Goal: Navigation & Orientation: Find specific page/section

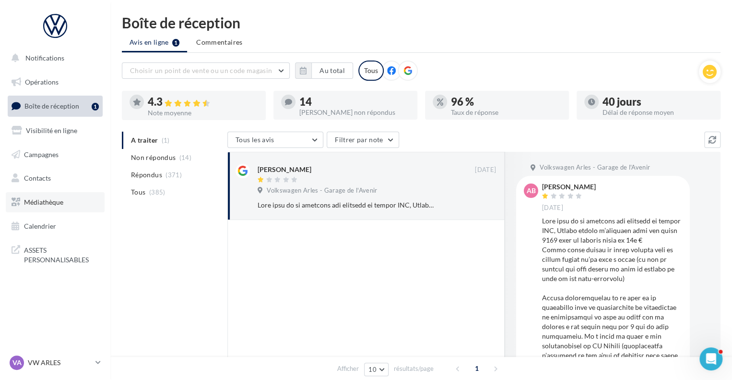
click at [61, 199] on span "Médiathèque" at bounding box center [43, 202] width 39 height 8
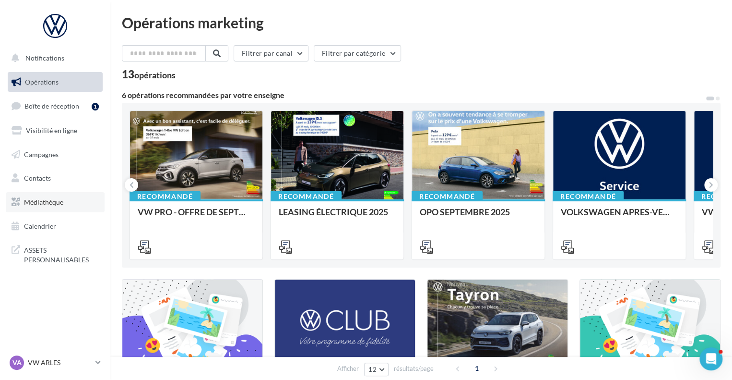
click at [64, 203] on link "Médiathèque" at bounding box center [55, 202] width 99 height 20
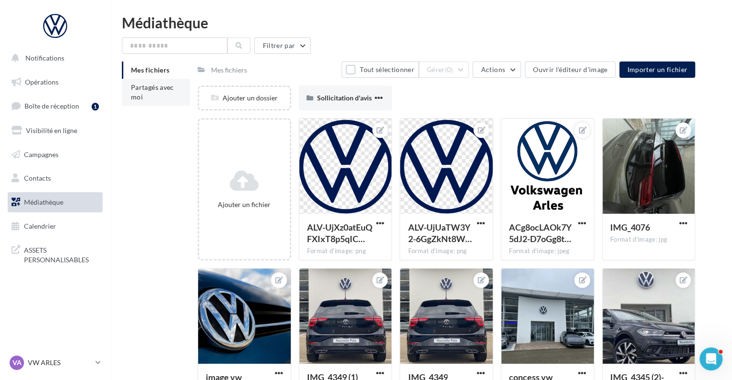
click at [148, 97] on li "Partagés avec moi" at bounding box center [156, 92] width 68 height 27
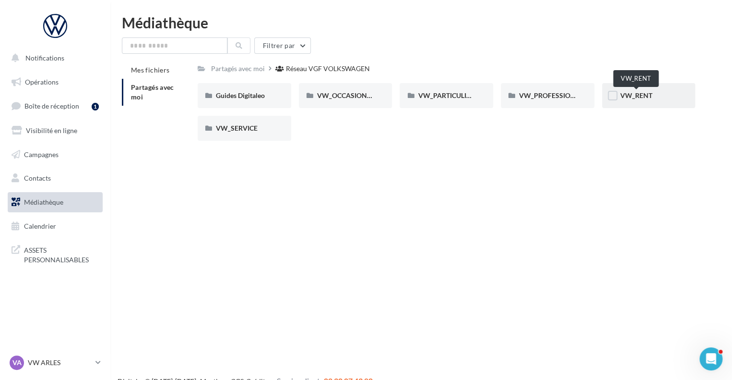
click at [636, 96] on span "VW_RENT" at bounding box center [637, 95] width 32 height 8
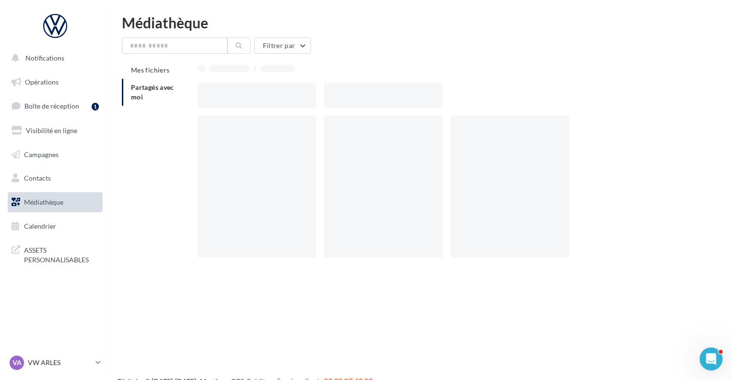
click at [636, 96] on div at bounding box center [450, 95] width 505 height 25
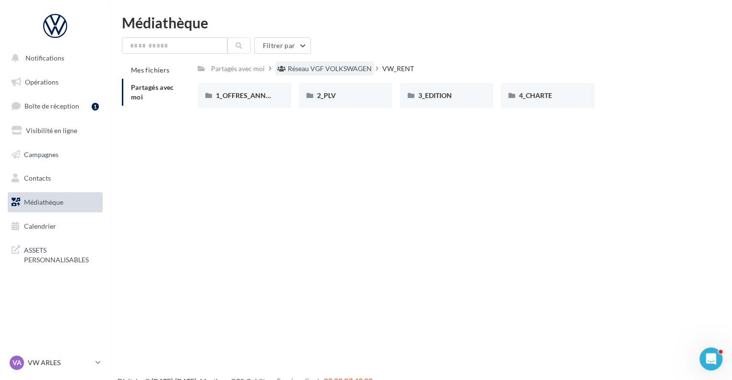
click at [358, 66] on div "Réseau VGF VOLKSWAGEN" at bounding box center [330, 69] width 84 height 10
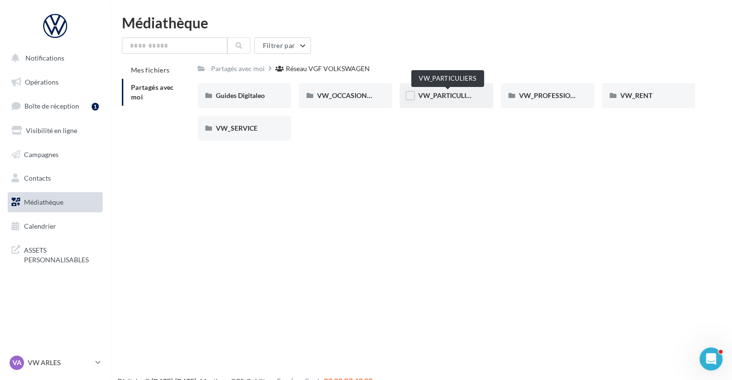
click at [465, 97] on span "VW_PARTICULIERS" at bounding box center [448, 95] width 60 height 8
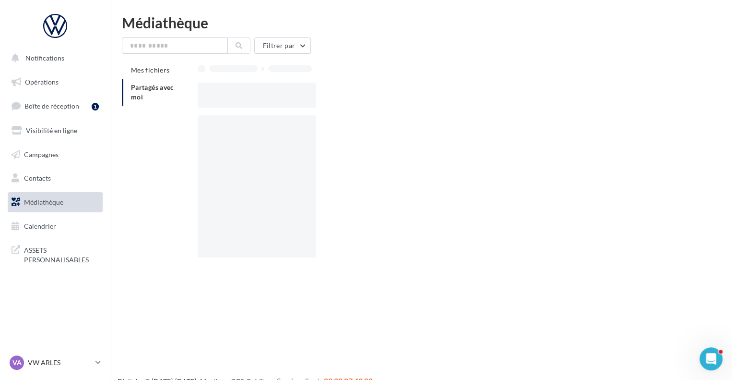
click at [465, 97] on div at bounding box center [450, 95] width 505 height 25
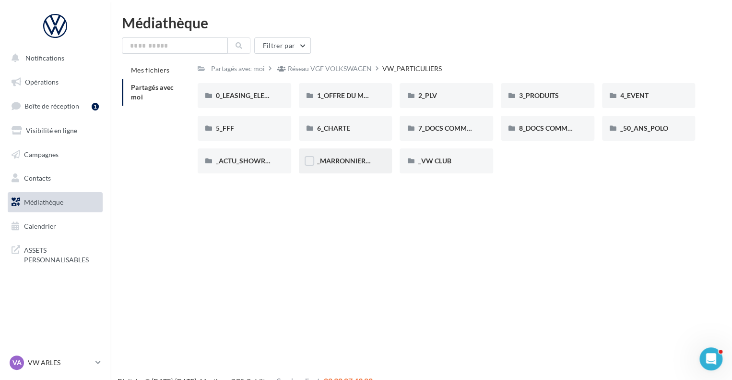
click at [342, 168] on div "_MARRONNIERS_25" at bounding box center [346, 160] width 94 height 25
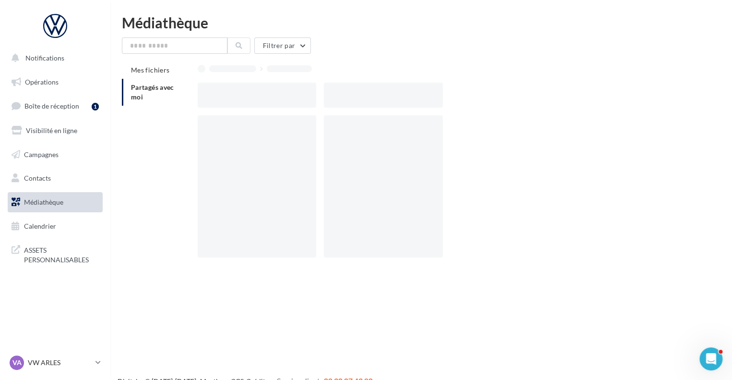
click at [342, 168] on div at bounding box center [383, 186] width 119 height 142
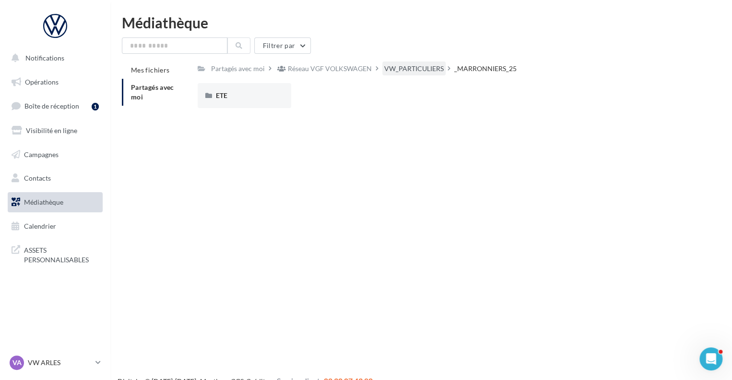
click at [436, 72] on div "VW_PARTICULIERS" at bounding box center [414, 69] width 60 height 10
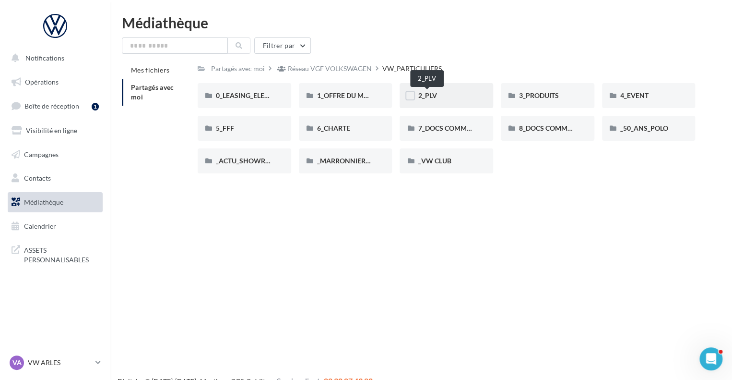
click at [426, 98] on span "2_PLV" at bounding box center [427, 95] width 19 height 8
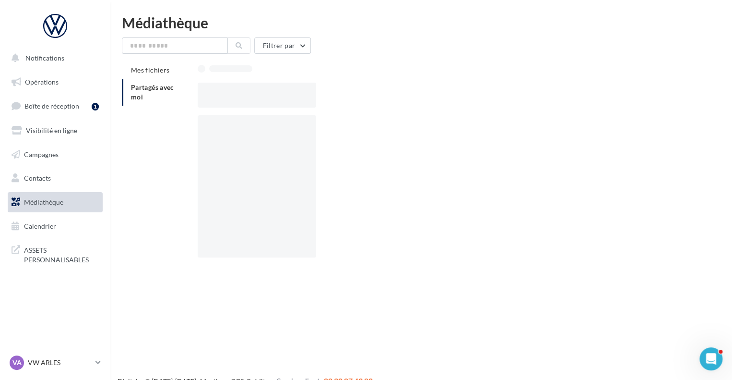
click at [426, 98] on div at bounding box center [450, 95] width 505 height 25
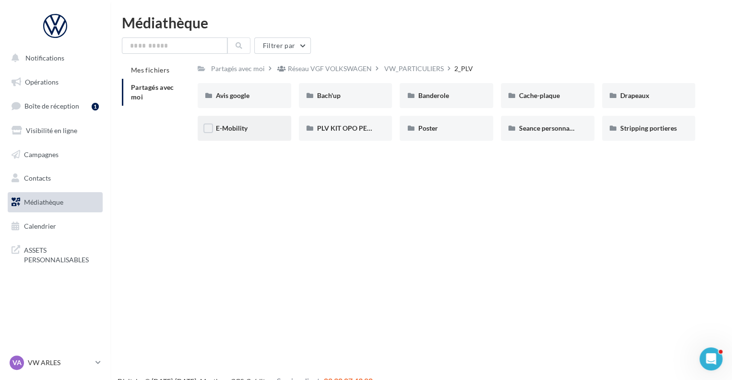
click at [251, 127] on div "E-Mobility" at bounding box center [244, 128] width 57 height 10
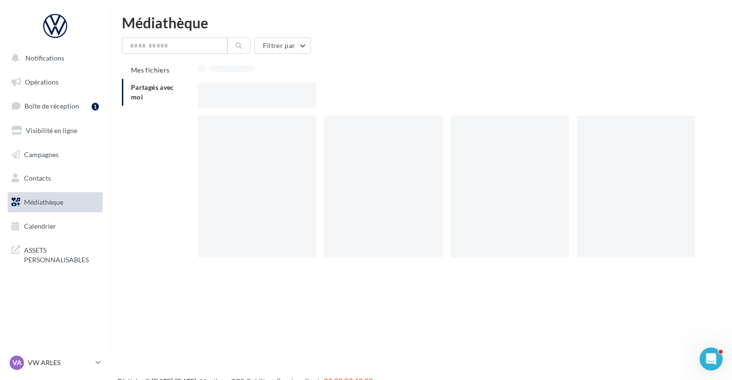
click at [251, 127] on div at bounding box center [257, 186] width 119 height 142
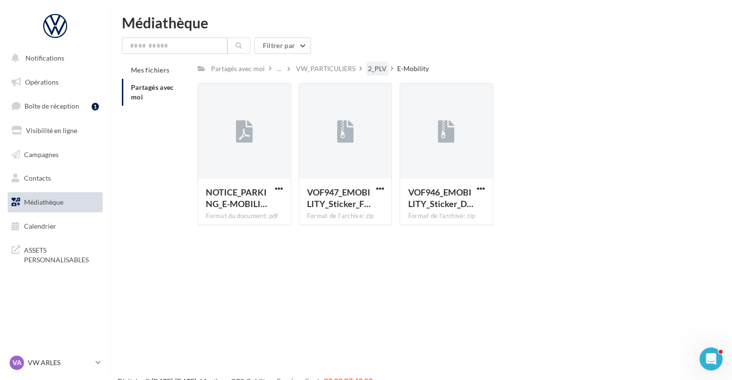
click at [369, 72] on div "2_PLV" at bounding box center [377, 69] width 19 height 10
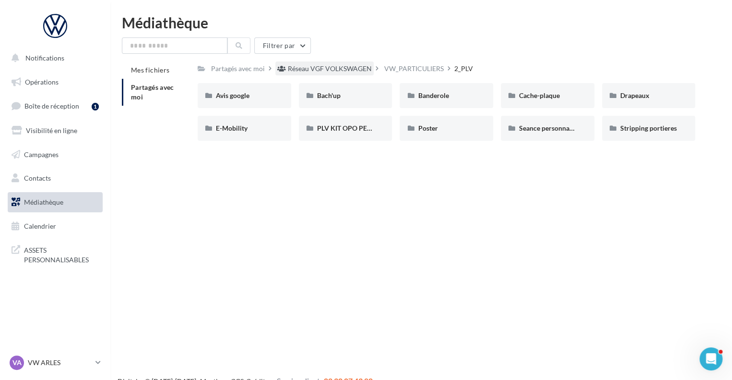
click at [317, 75] on div "Réseau VGF VOLKSWAGEN" at bounding box center [324, 68] width 98 height 14
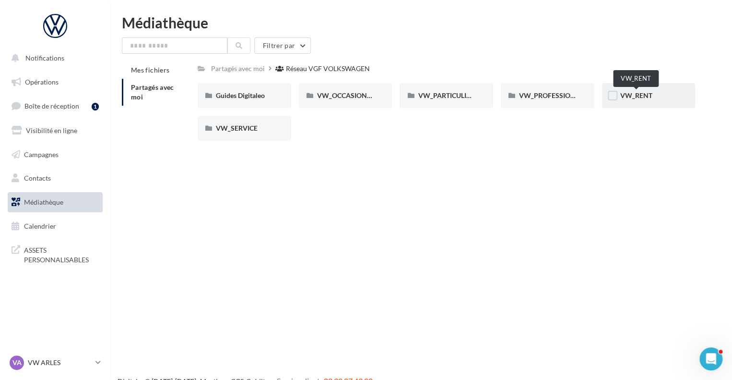
click at [635, 97] on span "VW_RENT" at bounding box center [637, 95] width 32 height 8
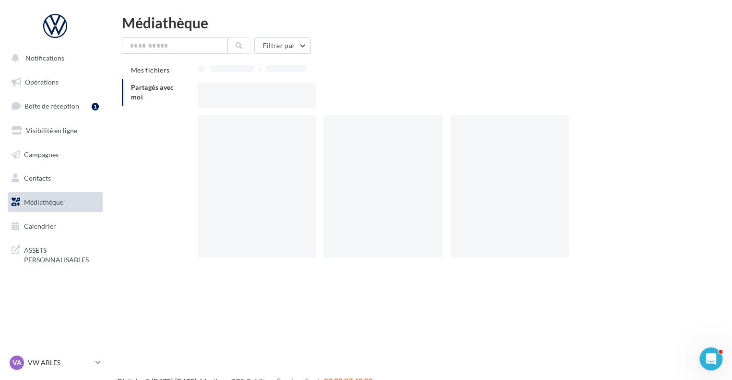
click at [635, 97] on div at bounding box center [450, 95] width 505 height 25
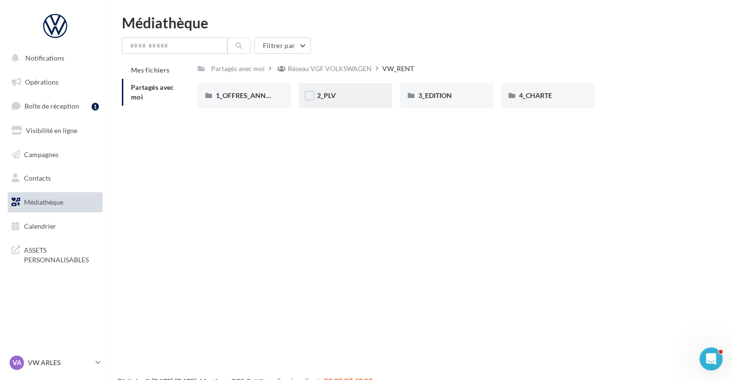
click at [350, 91] on div "2_PLV" at bounding box center [345, 96] width 57 height 10
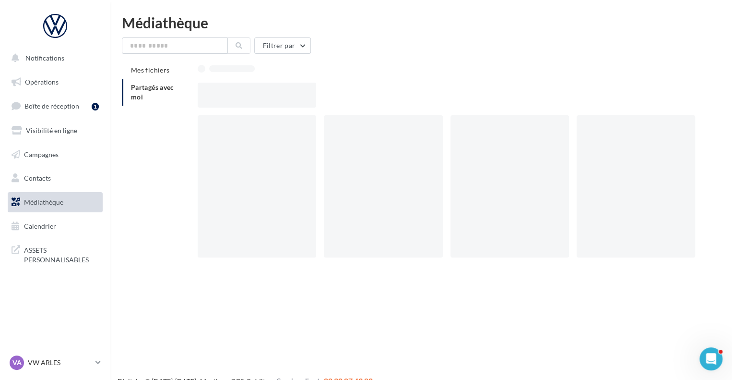
click at [350, 91] on div at bounding box center [450, 95] width 505 height 25
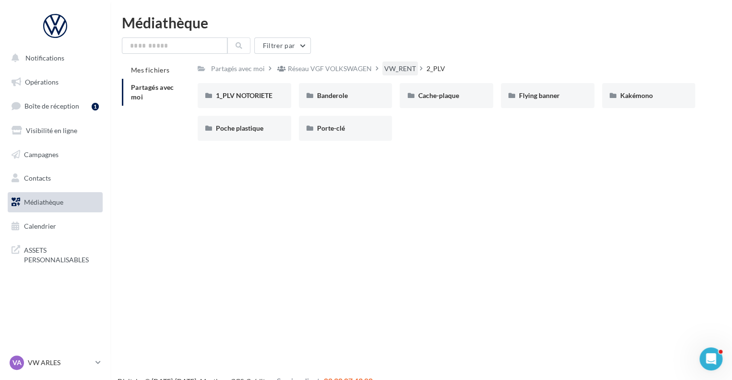
click at [395, 67] on div "VW_RENT" at bounding box center [400, 69] width 32 height 10
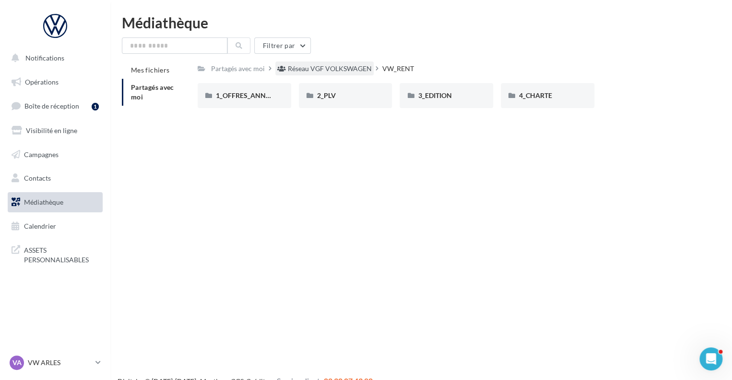
click at [328, 65] on div "Réseau VGF VOLKSWAGEN" at bounding box center [330, 69] width 84 height 10
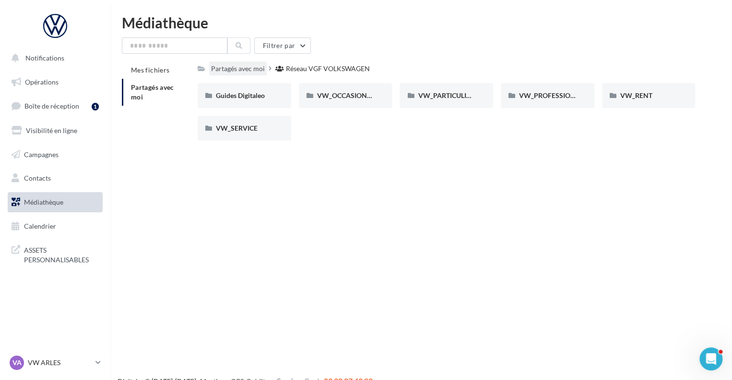
click at [256, 74] on div "Partagés avec moi" at bounding box center [238, 68] width 58 height 14
click at [146, 96] on li "Partagés avec moi" at bounding box center [156, 92] width 68 height 27
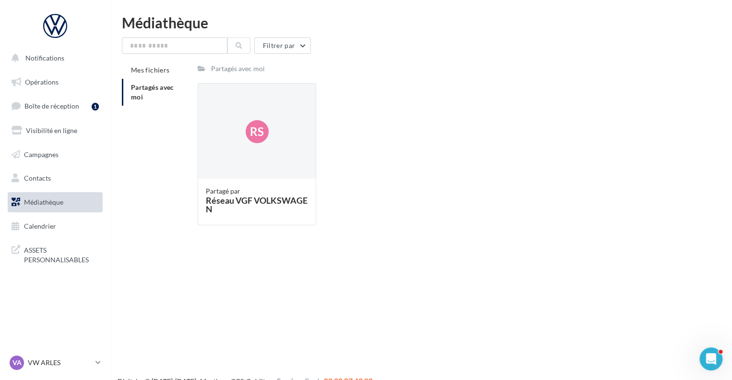
click at [156, 94] on li "Partagés avec moi" at bounding box center [156, 92] width 68 height 27
click at [148, 89] on span "Partagés avec moi" at bounding box center [152, 92] width 43 height 18
click at [52, 199] on span "Médiathèque" at bounding box center [43, 202] width 39 height 8
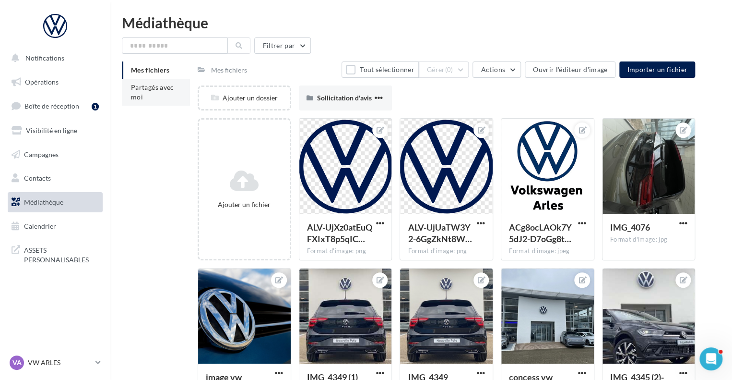
click at [148, 95] on li "Partagés avec moi" at bounding box center [156, 92] width 68 height 27
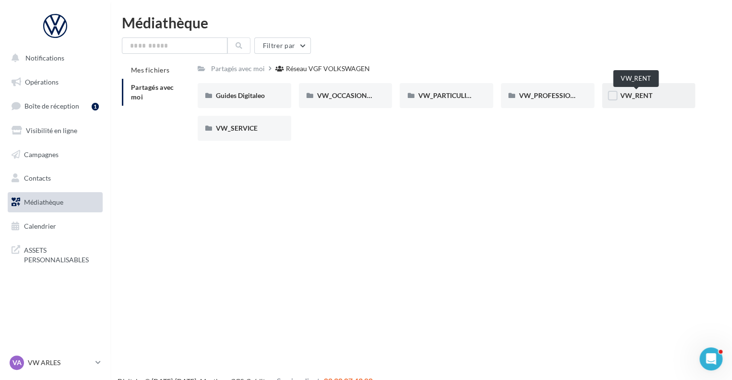
click at [646, 97] on span "VW_RENT" at bounding box center [637, 95] width 32 height 8
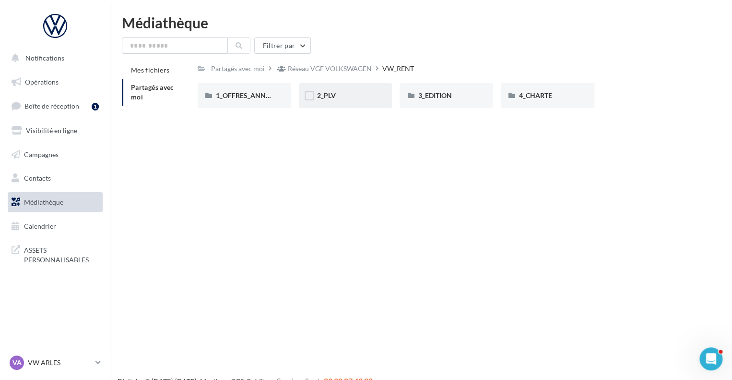
click at [363, 92] on div "2_PLV" at bounding box center [345, 96] width 57 height 10
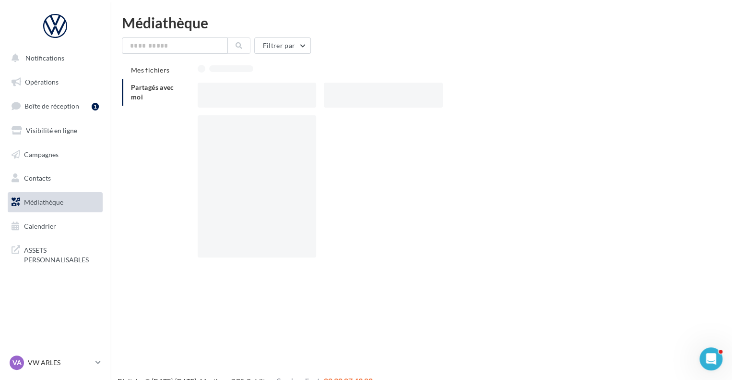
click at [363, 92] on div at bounding box center [383, 95] width 119 height 25
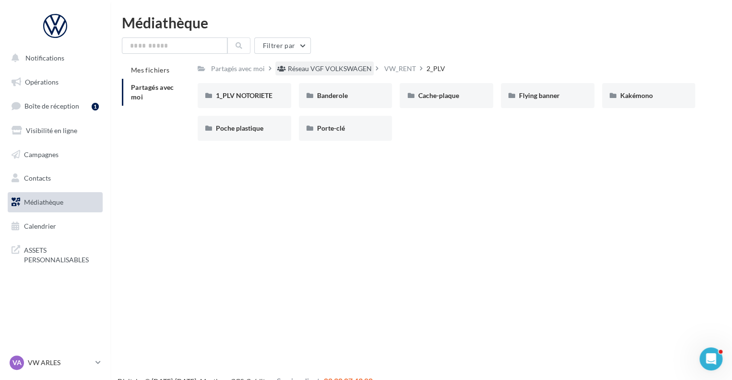
click at [355, 71] on div "Réseau VGF VOLKSWAGEN" at bounding box center [330, 69] width 84 height 10
click at [69, 367] on div "VA VW ARLES vw-arl-pra" at bounding box center [51, 362] width 82 height 14
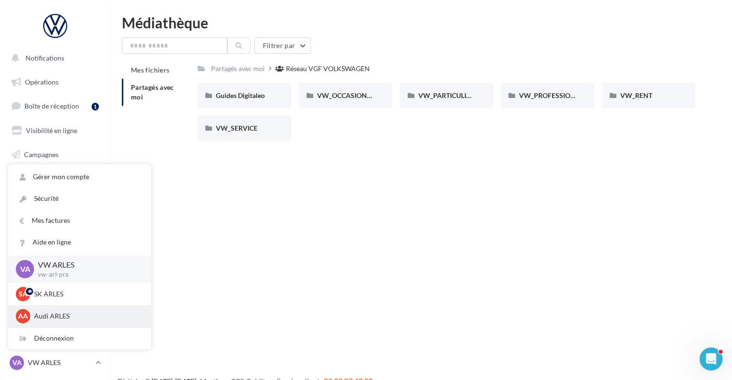
click at [81, 320] on p "Audi ARLES" at bounding box center [87, 316] width 106 height 10
click at [81, 317] on p "Audi ARLES" at bounding box center [87, 316] width 106 height 10
